Goal: Information Seeking & Learning: Learn about a topic

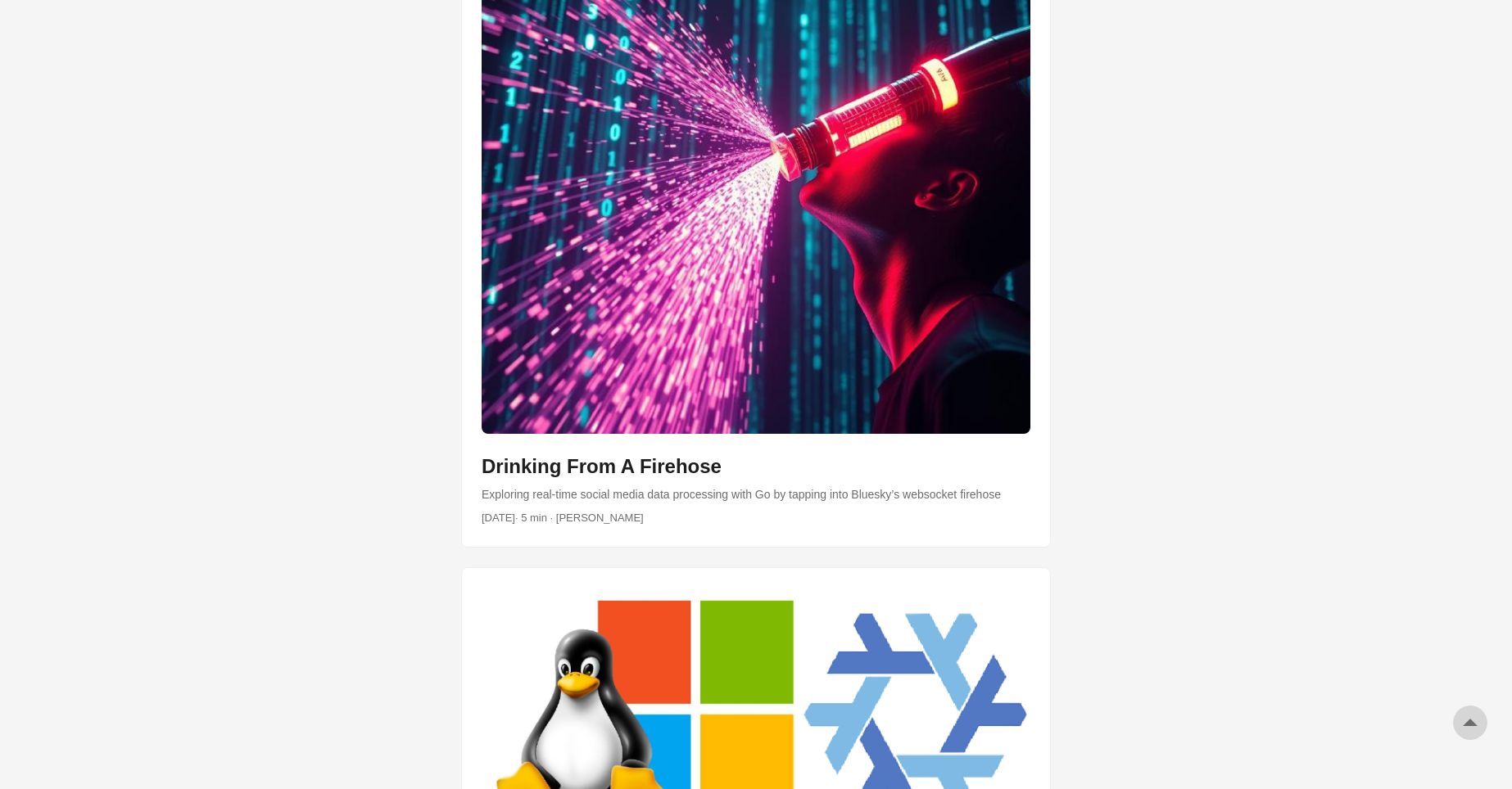
scroll to position [4617, 0]
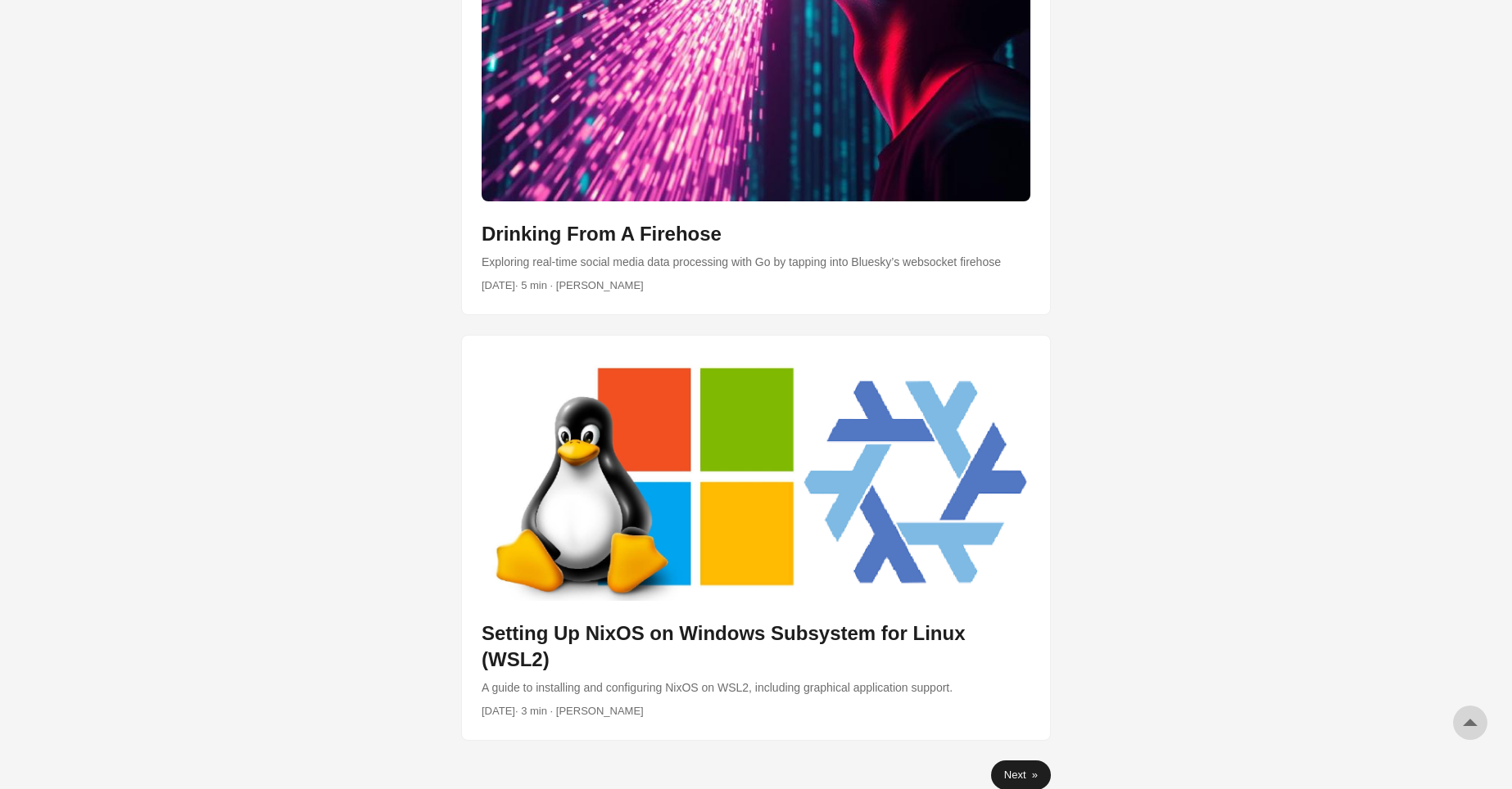
click at [1011, 760] on link "Next »" at bounding box center [1021, 775] width 60 height 30
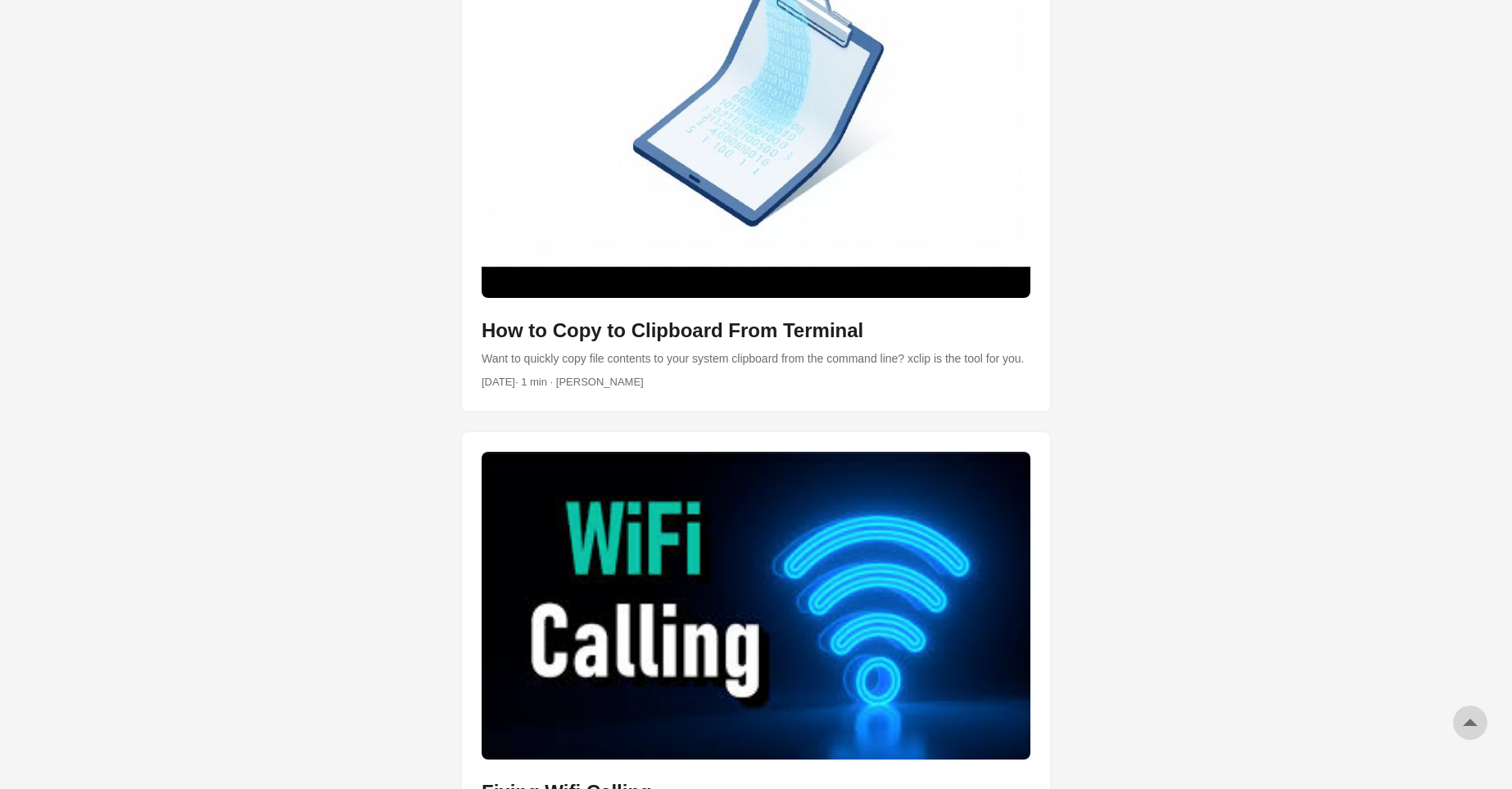
scroll to position [2210, 0]
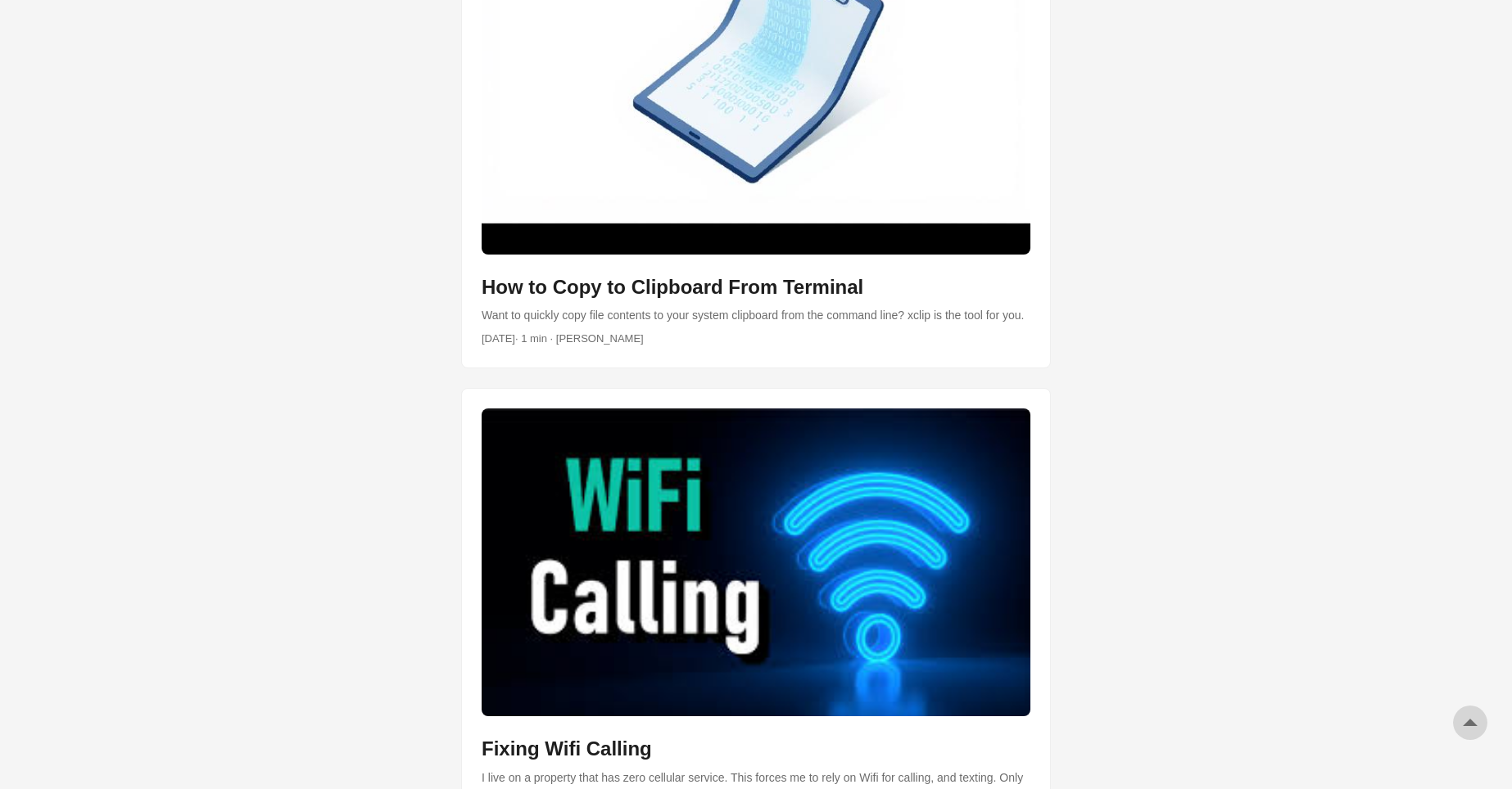
click at [126, 242] on body "[PERSON_NAME] Home About Posts Tags Archive Resume" at bounding box center [756, 683] width 1512 height 5786
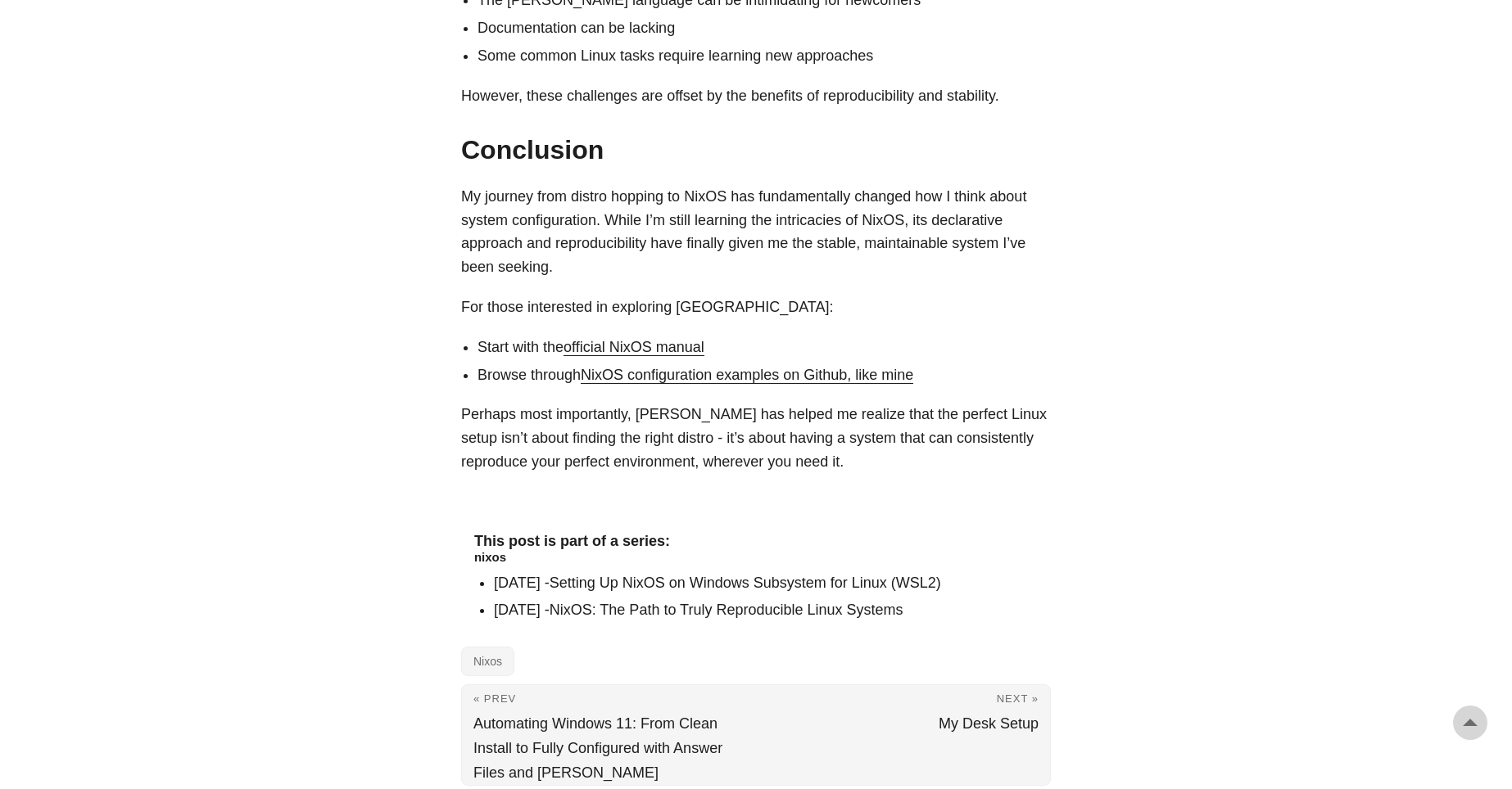
scroll to position [5077, 0]
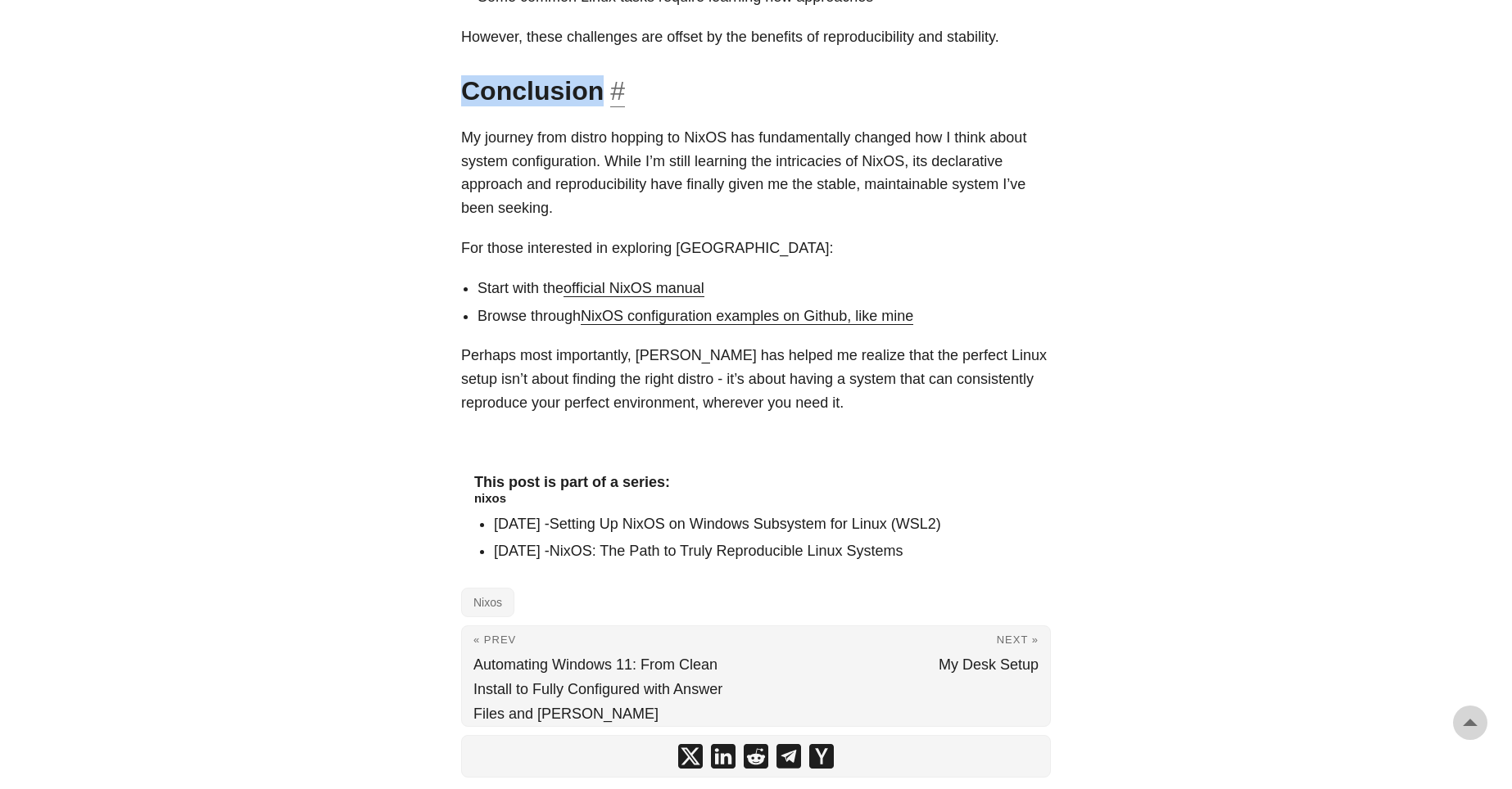
drag, startPoint x: 466, startPoint y: 115, endPoint x: 604, endPoint y: 116, distance: 138.0
click at [604, 106] on h2 "Conclusion #" at bounding box center [755, 90] width 590 height 31
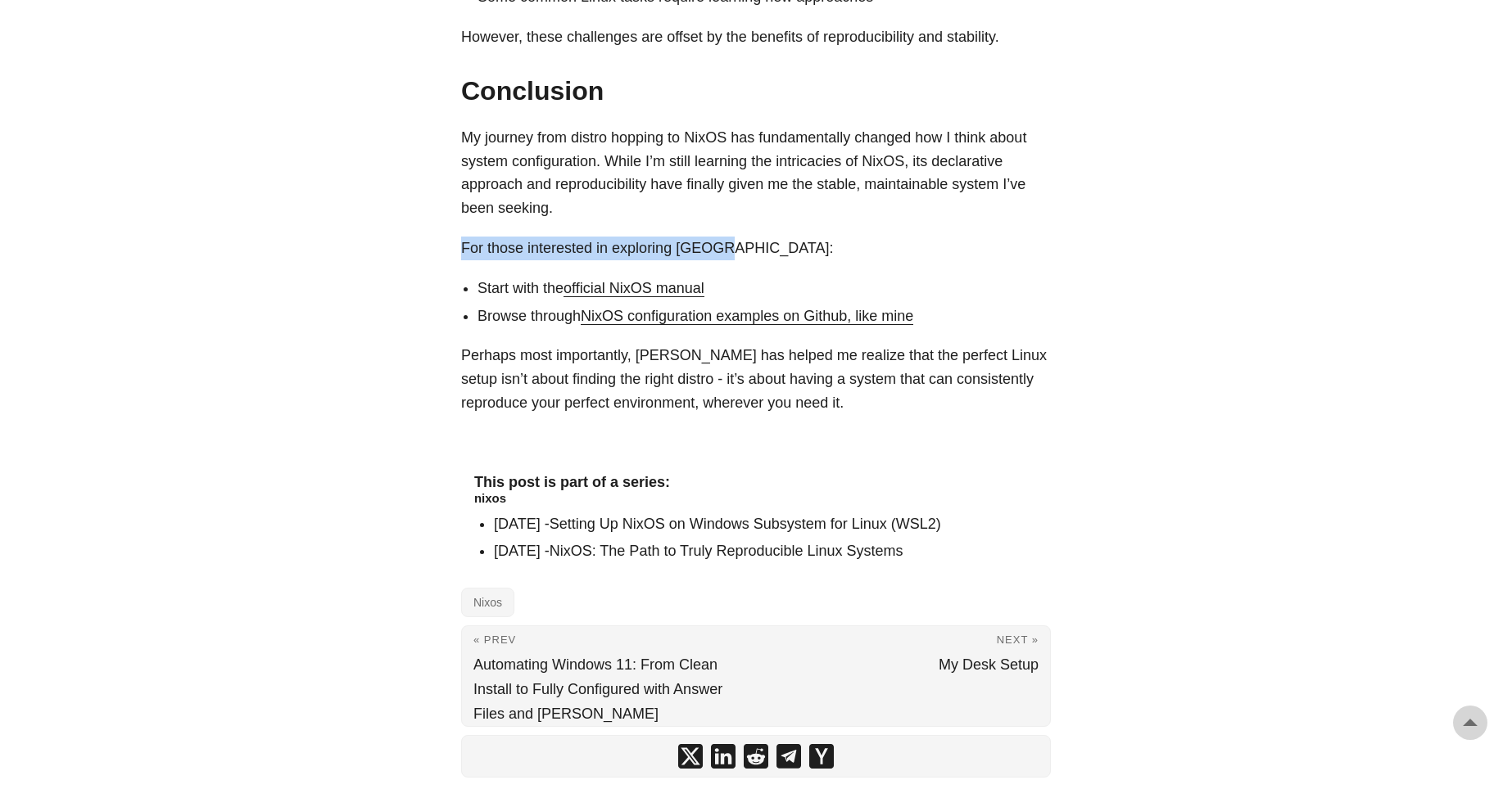
drag, startPoint x: 728, startPoint y: 271, endPoint x: 459, endPoint y: 280, distance: 269.2
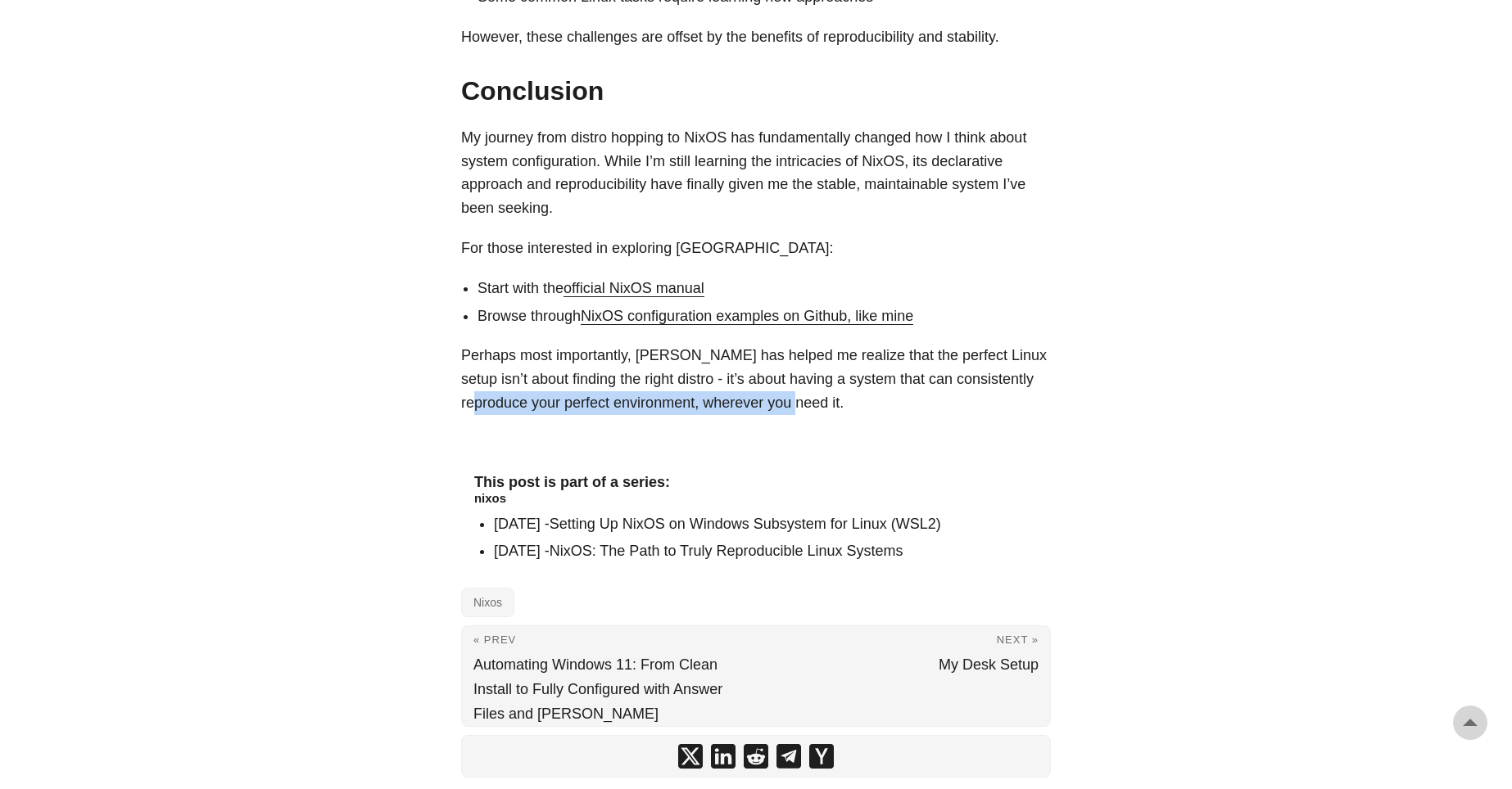
drag, startPoint x: 777, startPoint y: 429, endPoint x: 450, endPoint y: 420, distance: 327.1
click at [664, 414] on p "Perhaps most importantly, [PERSON_NAME] has helped me realize that the perfect …" at bounding box center [755, 378] width 590 height 71
drag, startPoint x: 778, startPoint y: 430, endPoint x: 360, endPoint y: 421, distance: 418.1
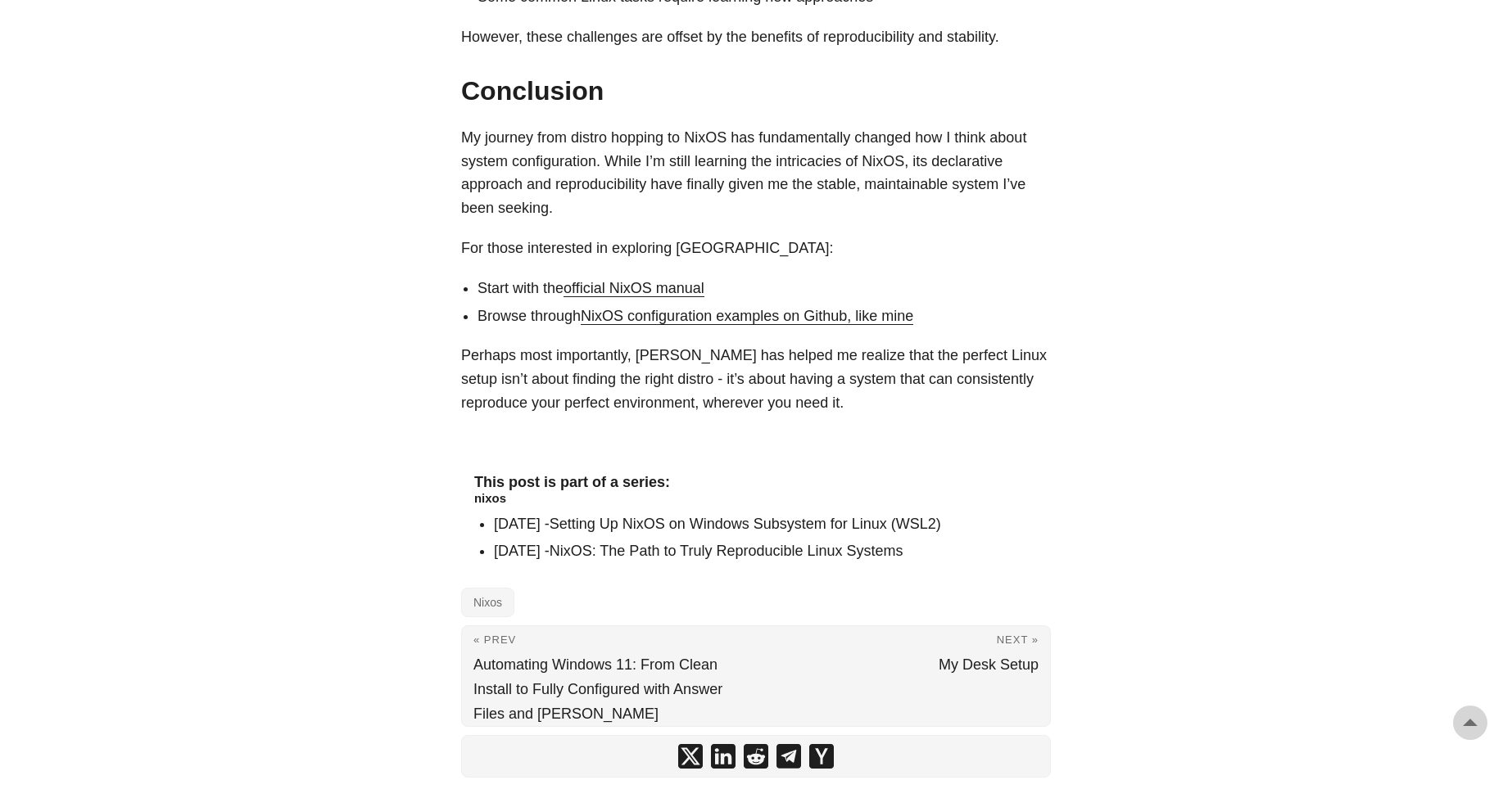
drag, startPoint x: 795, startPoint y: 430, endPoint x: 440, endPoint y: 430, distance: 355.0
click at [748, 414] on p "Perhaps most importantly, [PERSON_NAME] has helped me realize that the perfect …" at bounding box center [755, 378] width 590 height 71
drag, startPoint x: 777, startPoint y: 429, endPoint x: 461, endPoint y: 437, distance: 316.1
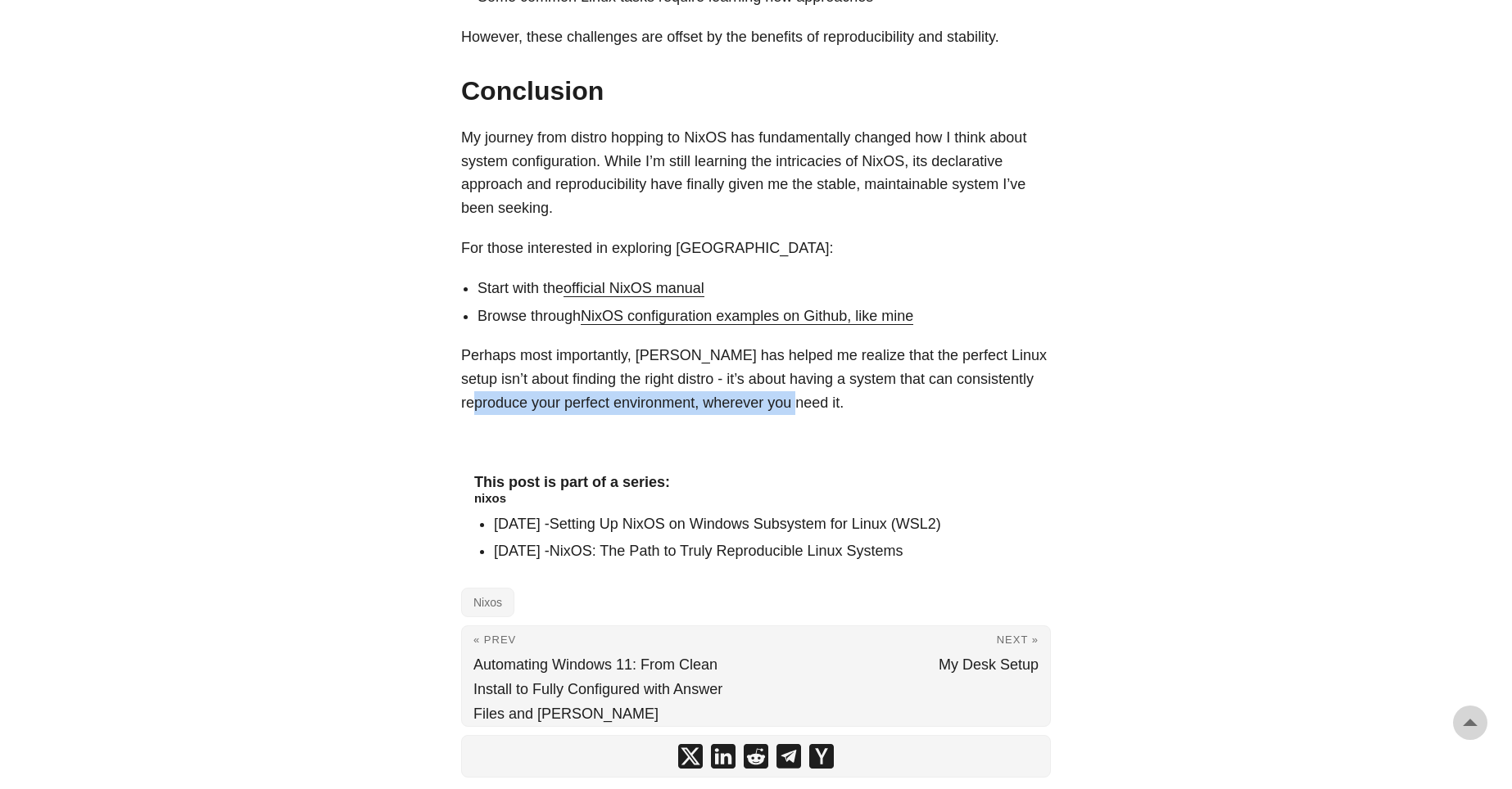
click at [461, 414] on p "Perhaps most importantly, [PERSON_NAME] has helped me realize that the perfect …" at bounding box center [755, 378] width 590 height 71
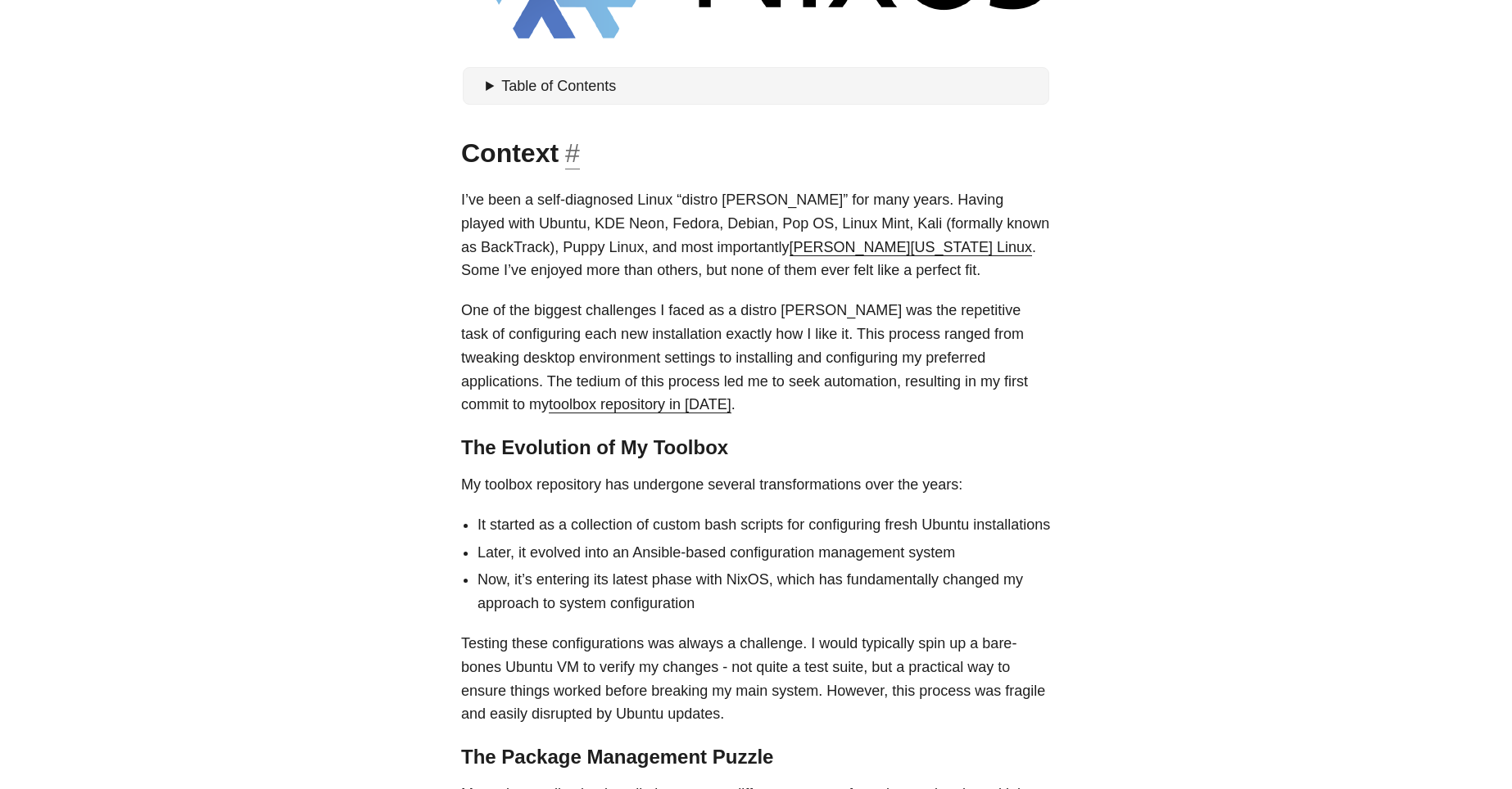
scroll to position [7, 0]
